Goal: Transaction & Acquisition: Subscribe to service/newsletter

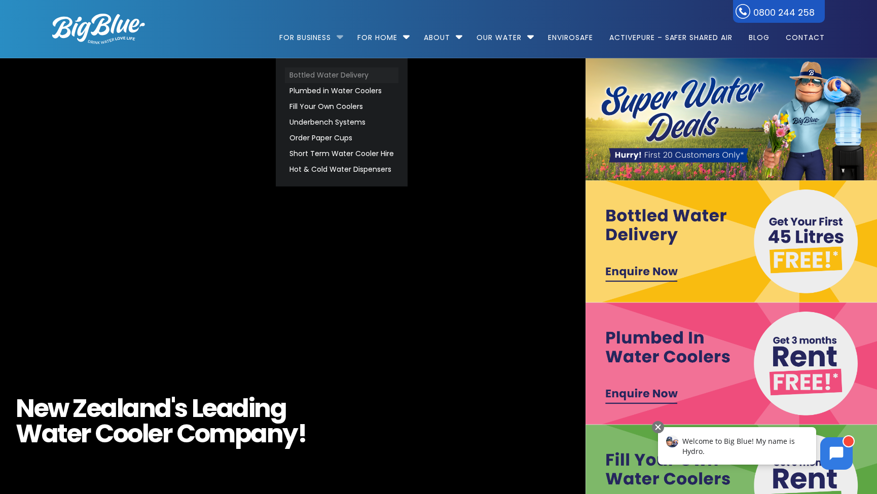
click at [303, 73] on link "Bottled Water Delivery" at bounding box center [342, 75] width 114 height 16
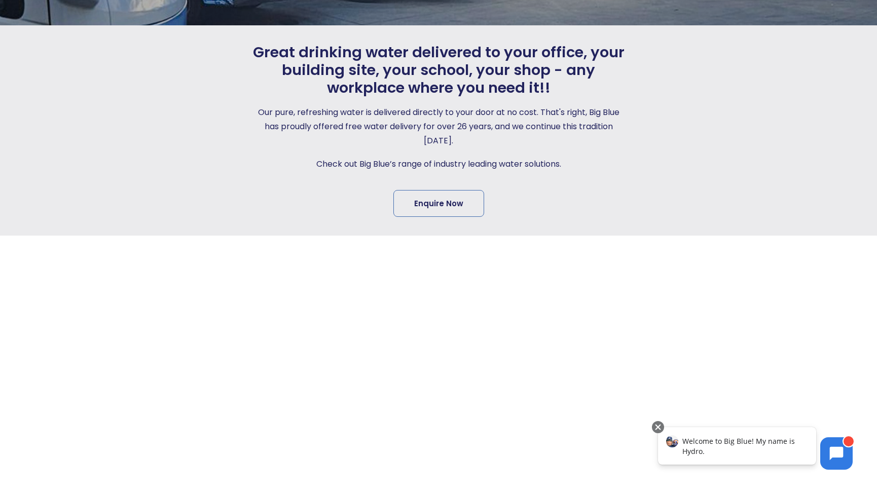
scroll to position [241, 0]
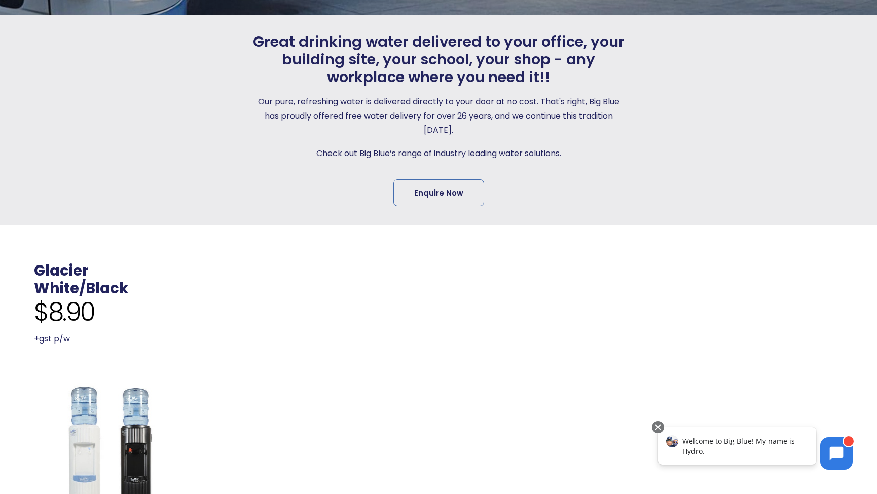
drag, startPoint x: 205, startPoint y: 150, endPoint x: 359, endPoint y: 191, distance: 159.4
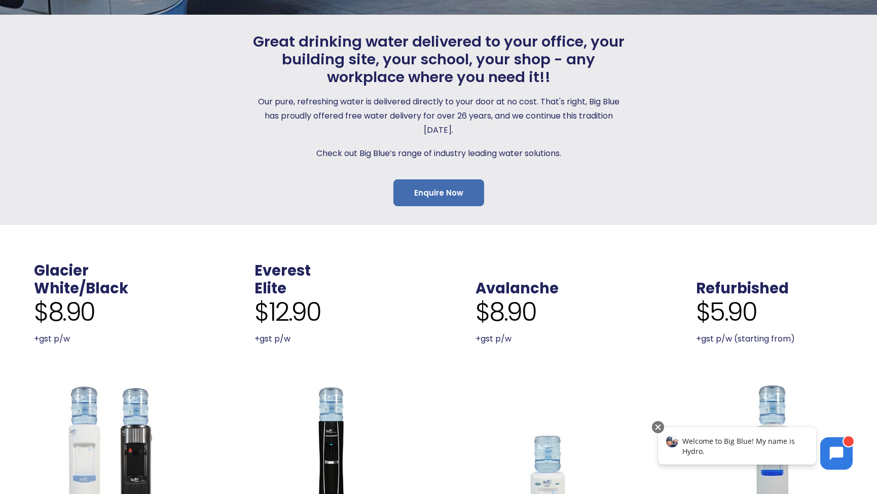
click at [443, 190] on link "Enquire Now" at bounding box center [438, 192] width 91 height 27
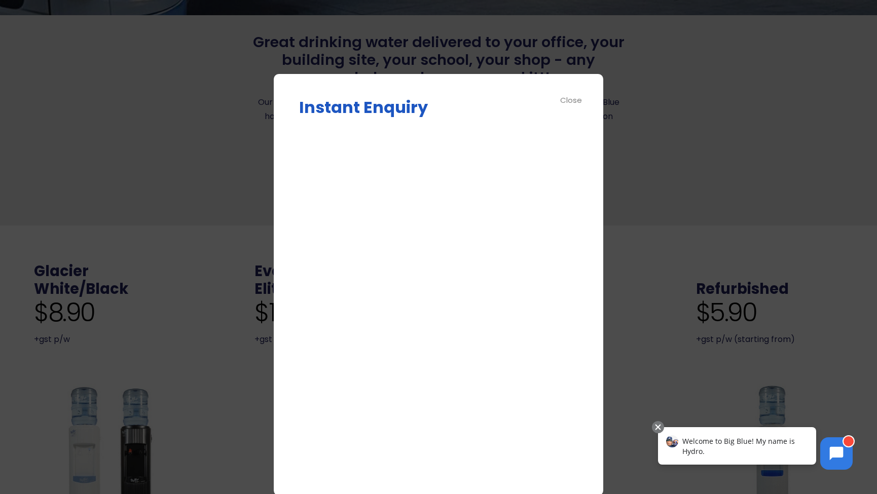
click at [567, 101] on div "Close" at bounding box center [571, 100] width 23 height 12
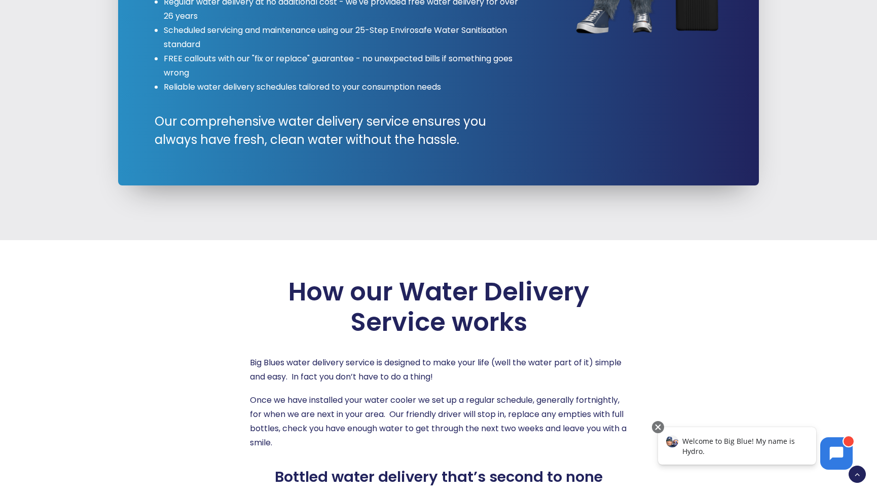
scroll to position [1496, 0]
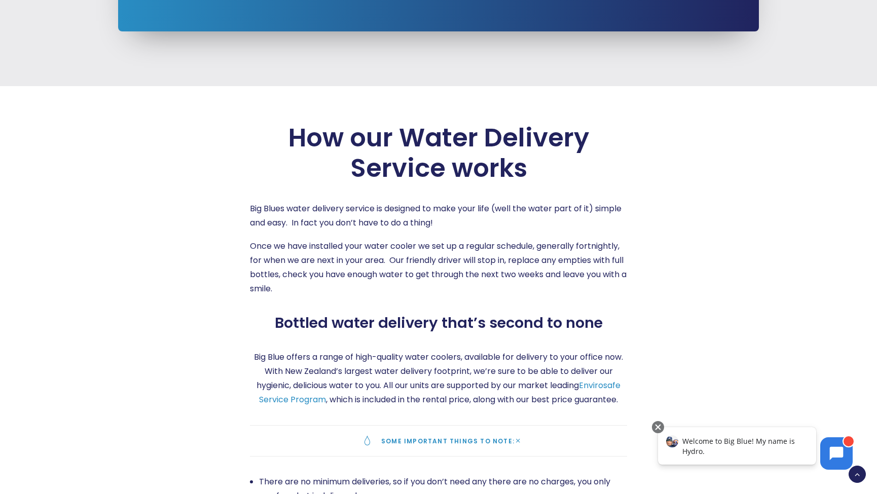
click at [418, 129] on span "How our Water Delivery Service works" at bounding box center [438, 153] width 377 height 61
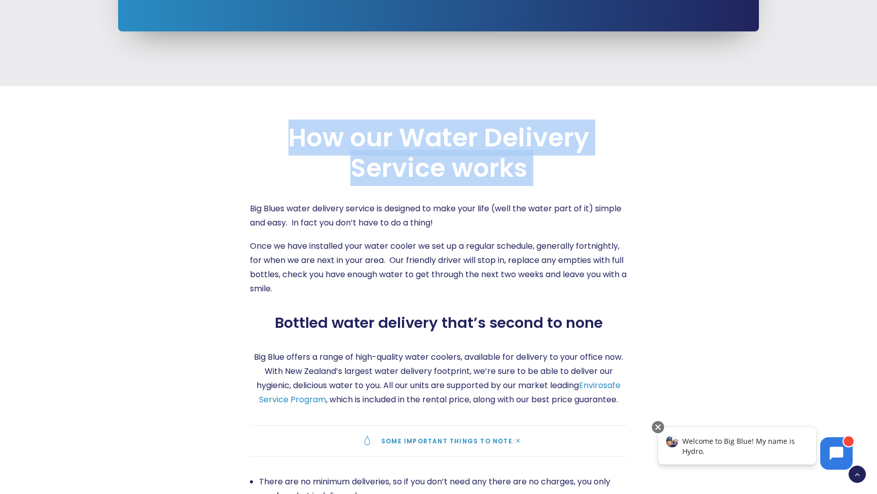
click at [418, 129] on span "How our Water Delivery Service works" at bounding box center [438, 153] width 377 height 61
copy div "How our Water Delivery Service works"
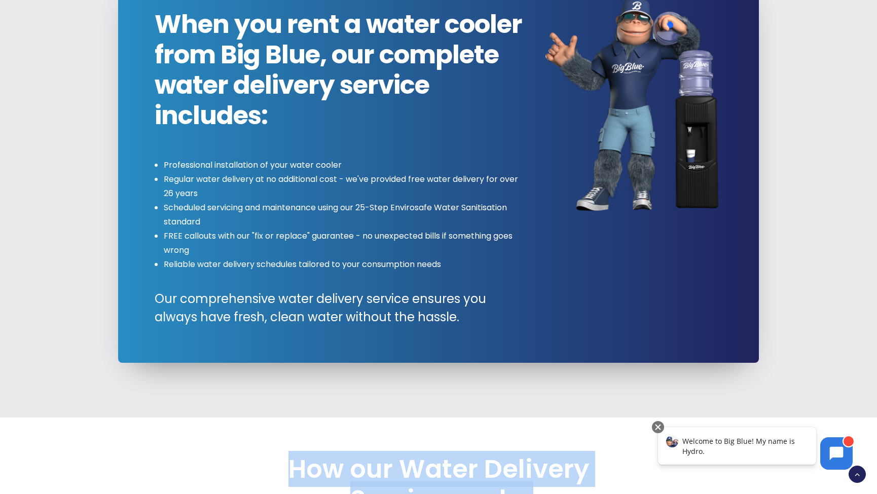
scroll to position [0, 0]
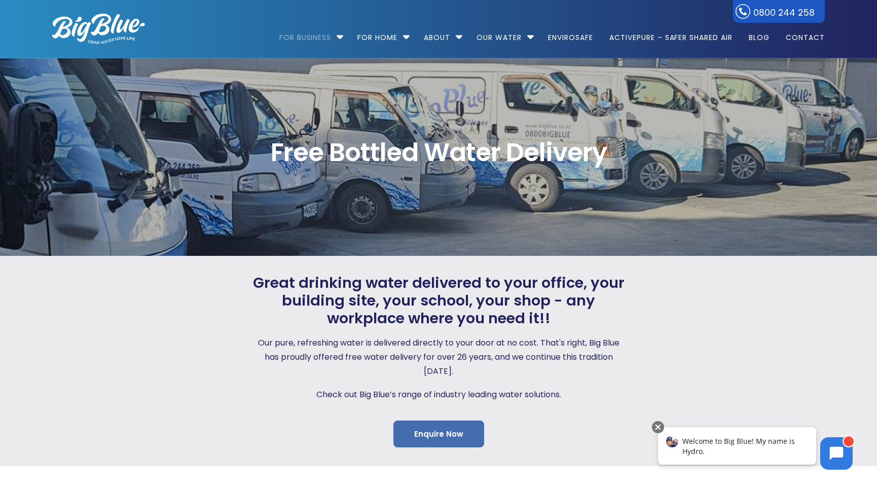
click at [443, 432] on link "Enquire Now" at bounding box center [438, 434] width 91 height 27
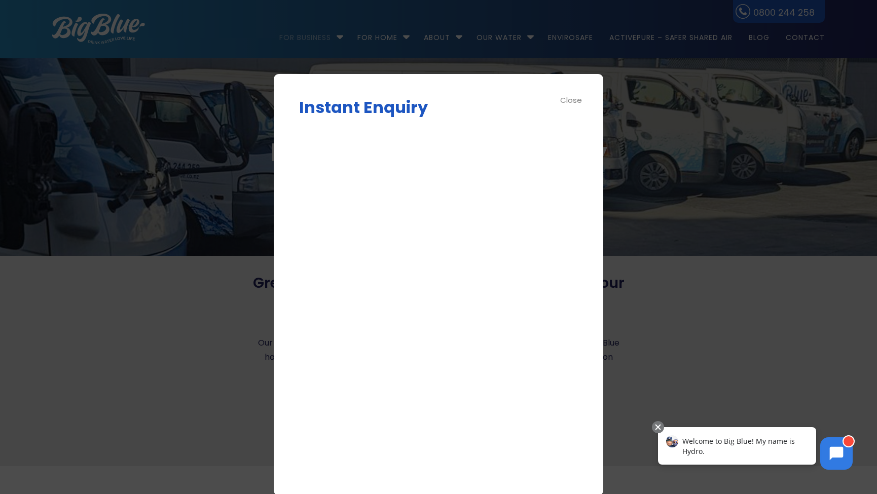
click at [572, 98] on div "Close" at bounding box center [571, 100] width 23 height 12
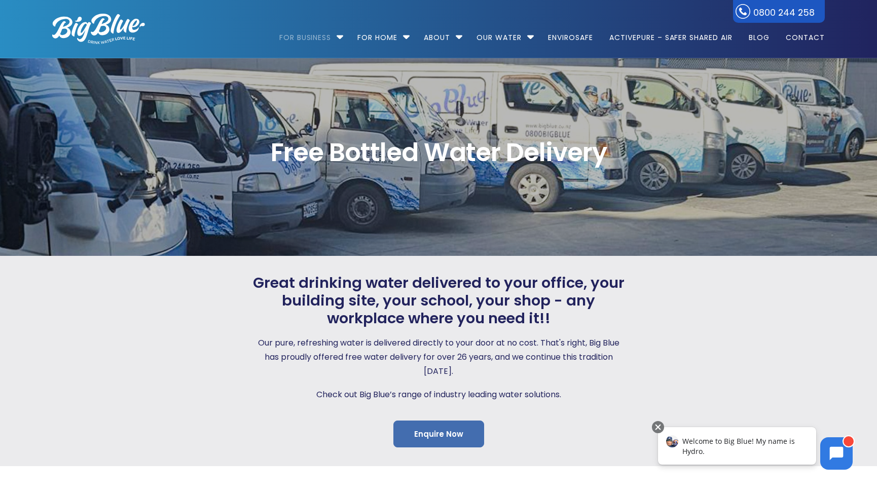
click at [448, 433] on link "Enquire Now" at bounding box center [438, 434] width 91 height 27
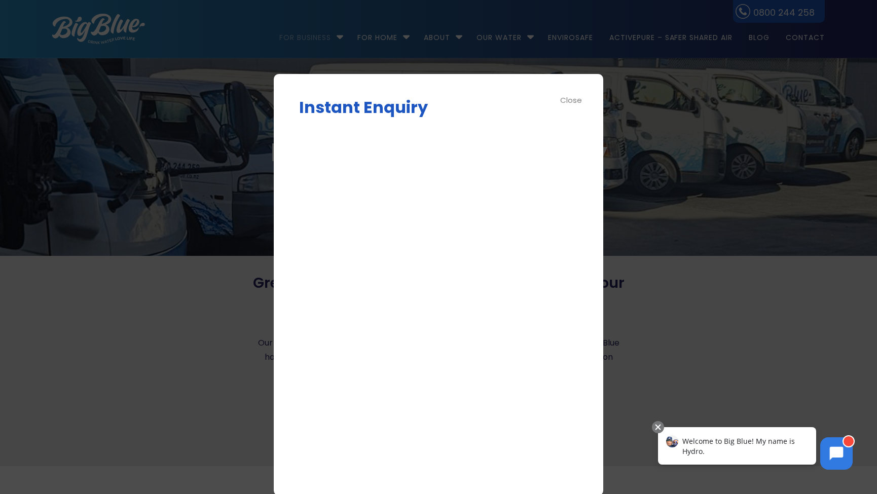
click at [571, 102] on div "Close" at bounding box center [571, 100] width 23 height 12
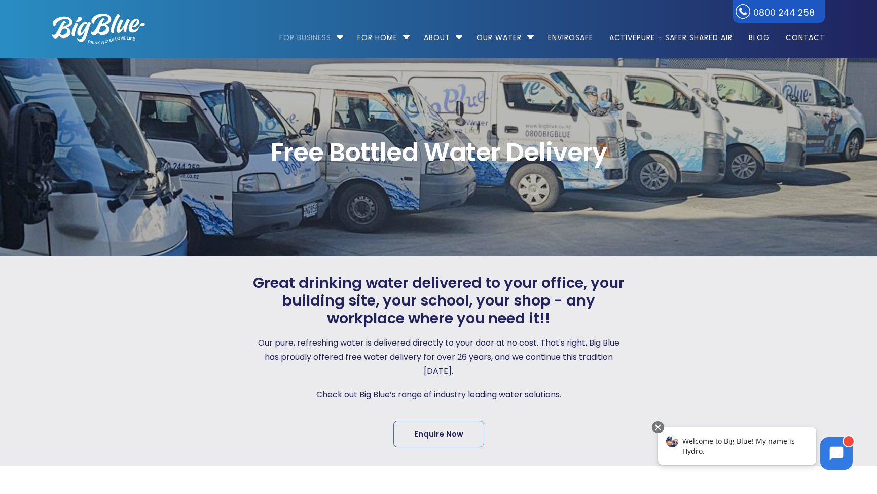
click at [427, 150] on span "Free Bottled Water Delivery" at bounding box center [438, 152] width 772 height 25
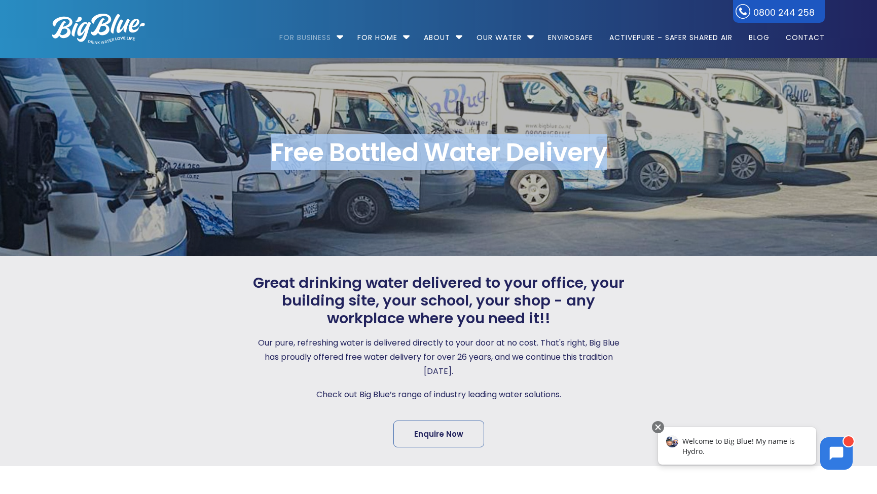
click at [427, 150] on span "Free Bottled Water Delivery" at bounding box center [438, 152] width 772 height 25
copy div "Free Bottled Water Delivery"
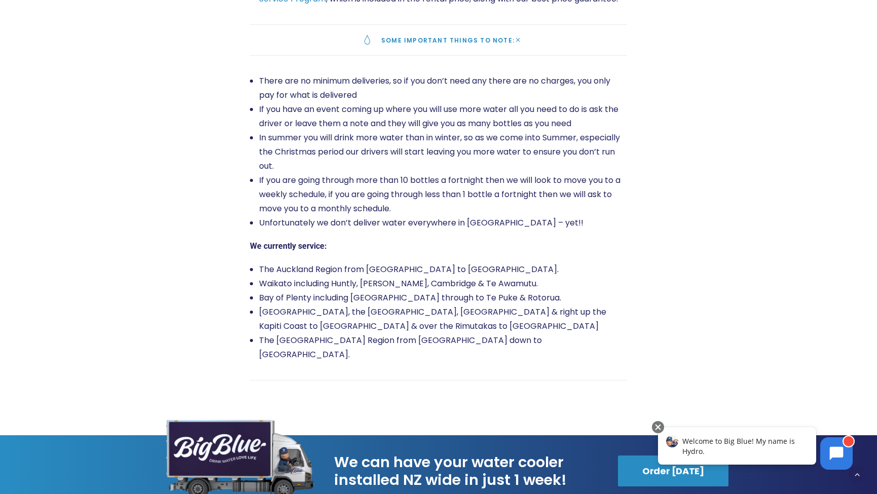
scroll to position [1873, 0]
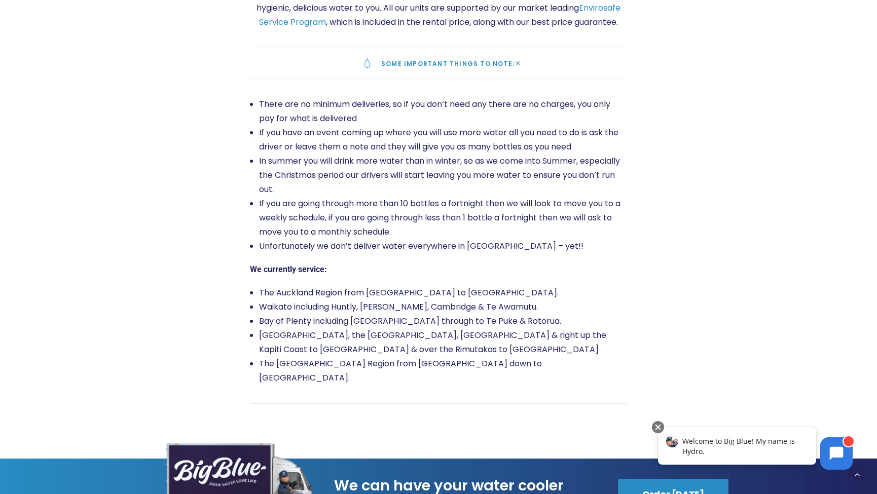
click at [436, 59] on span "Some important things to note:" at bounding box center [447, 63] width 133 height 9
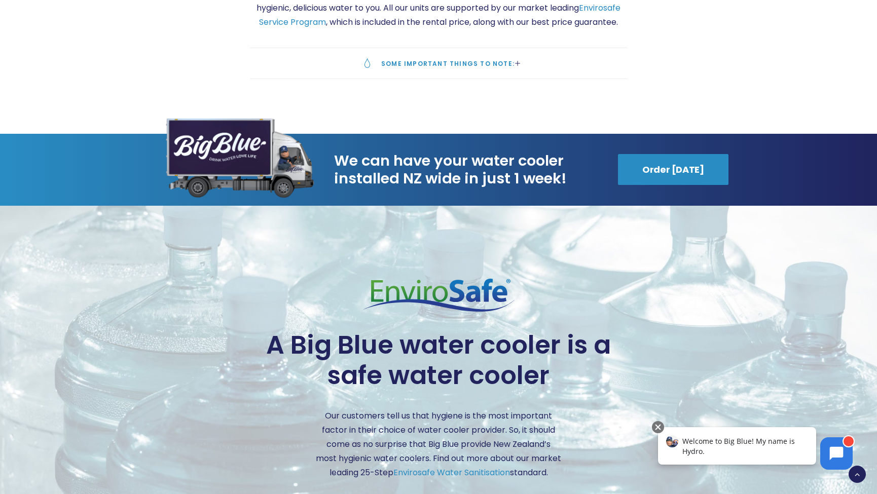
click at [446, 59] on span "Some important things to note:" at bounding box center [447, 63] width 133 height 9
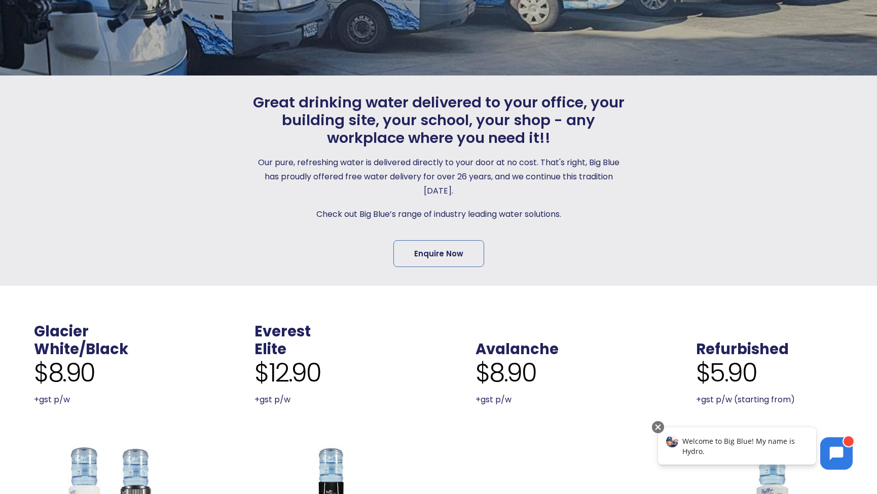
scroll to position [0, 0]
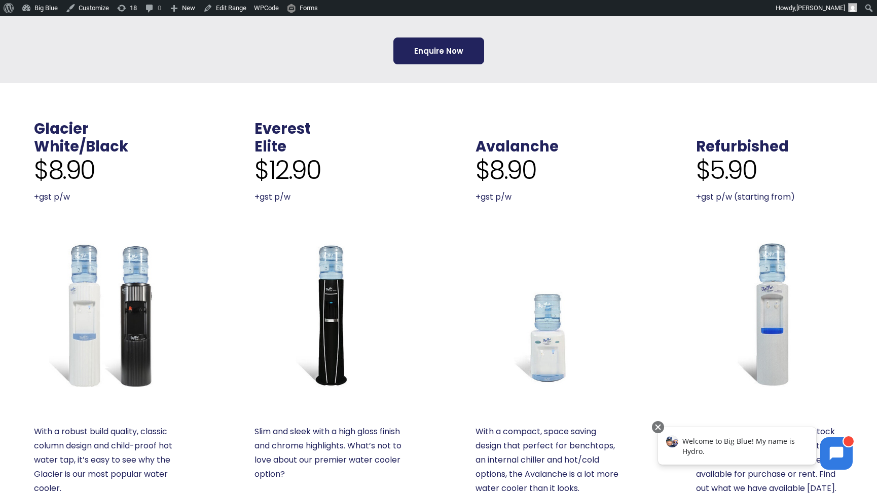
scroll to position [406, 0]
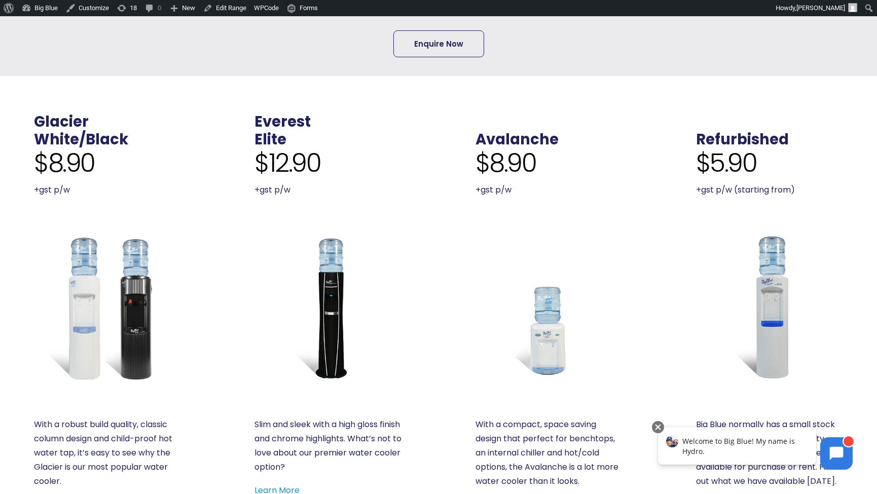
click at [458, 41] on link "Enquire Now" at bounding box center [438, 43] width 91 height 27
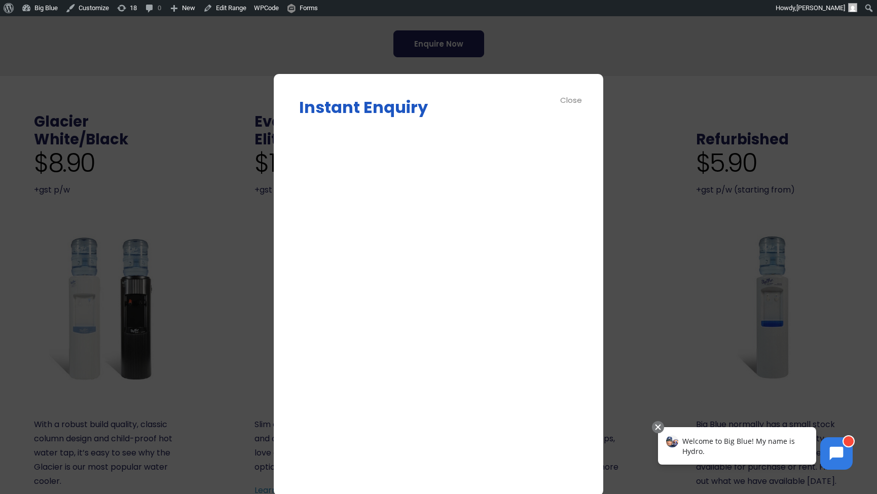
click at [574, 102] on div "Close" at bounding box center [571, 100] width 23 height 12
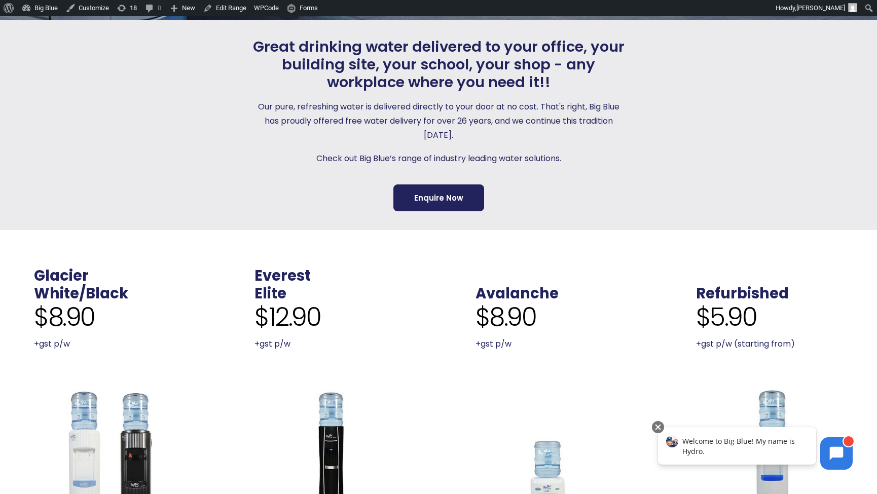
scroll to position [274, 0]
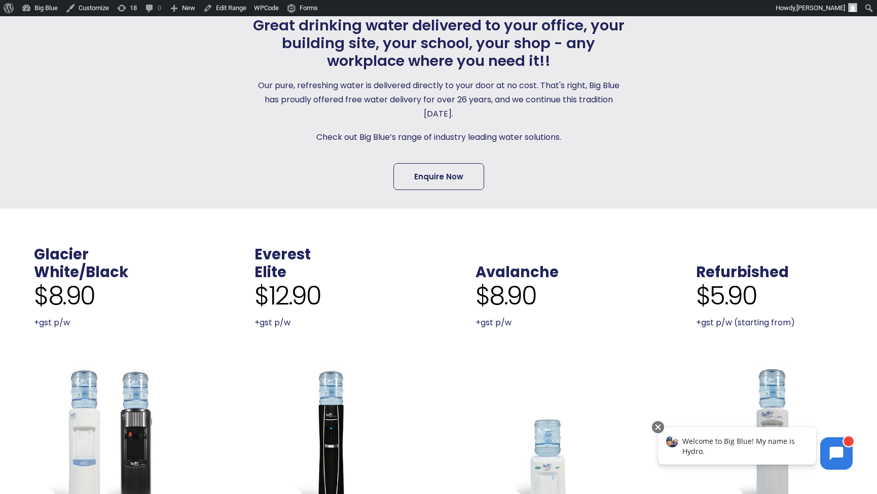
click at [451, 172] on link "Enquire Now" at bounding box center [438, 176] width 91 height 27
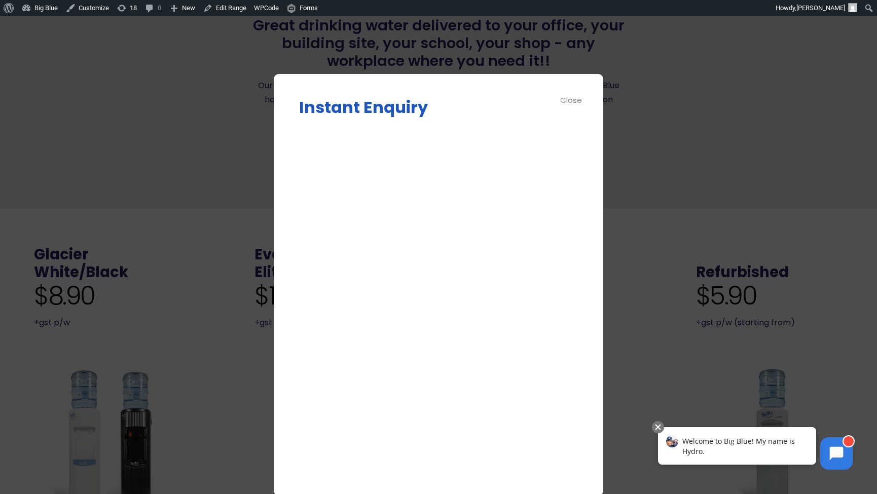
click at [567, 98] on div "Close" at bounding box center [571, 100] width 23 height 12
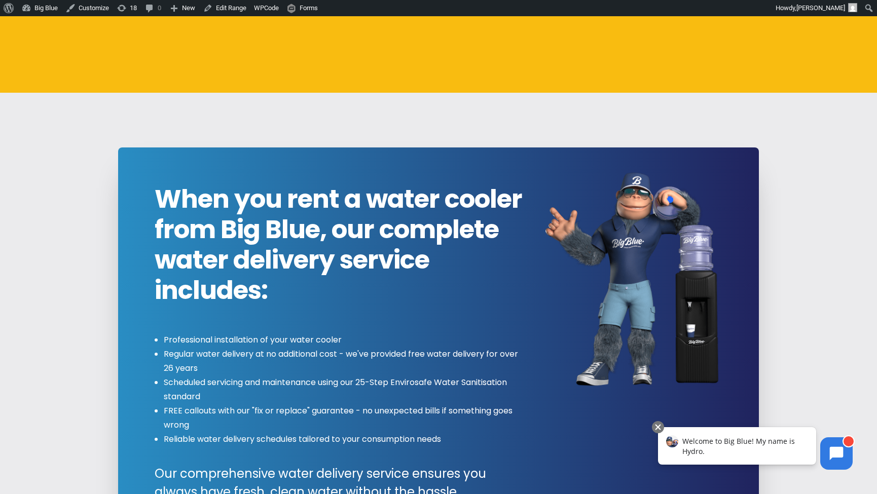
scroll to position [0, 0]
